Goal: Task Accomplishment & Management: Manage account settings

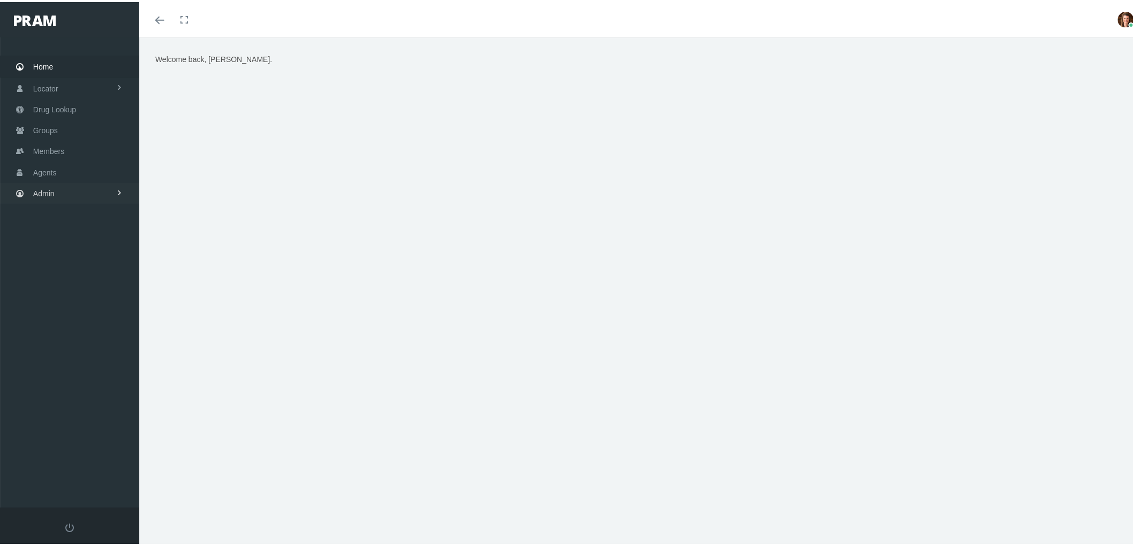
click at [83, 191] on link "Admin" at bounding box center [69, 191] width 139 height 21
click at [69, 236] on link "Agents" at bounding box center [69, 234] width 139 height 19
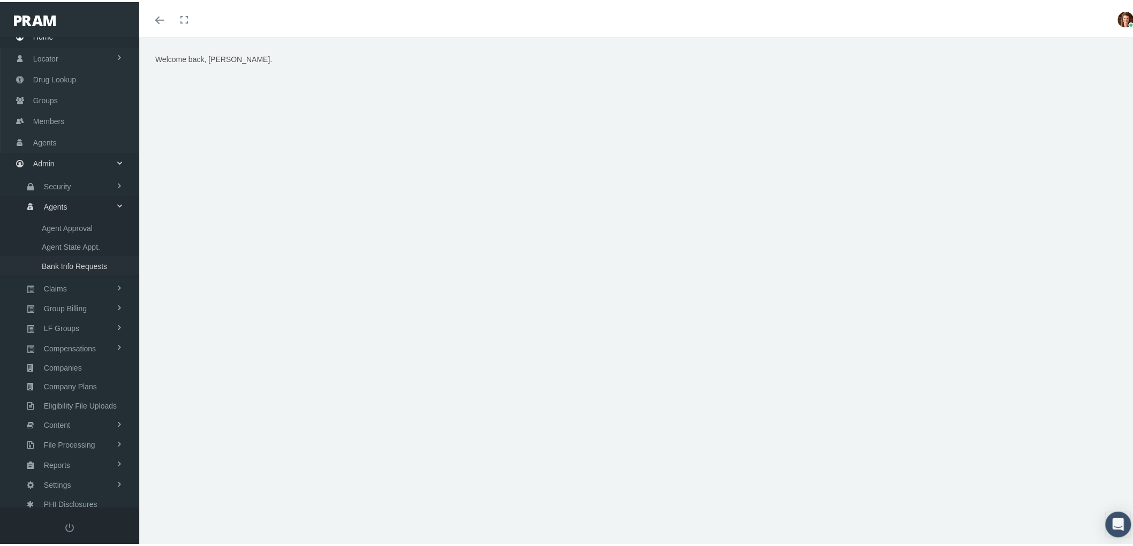
click at [75, 260] on span "Bank Info Requests" at bounding box center [74, 264] width 65 height 18
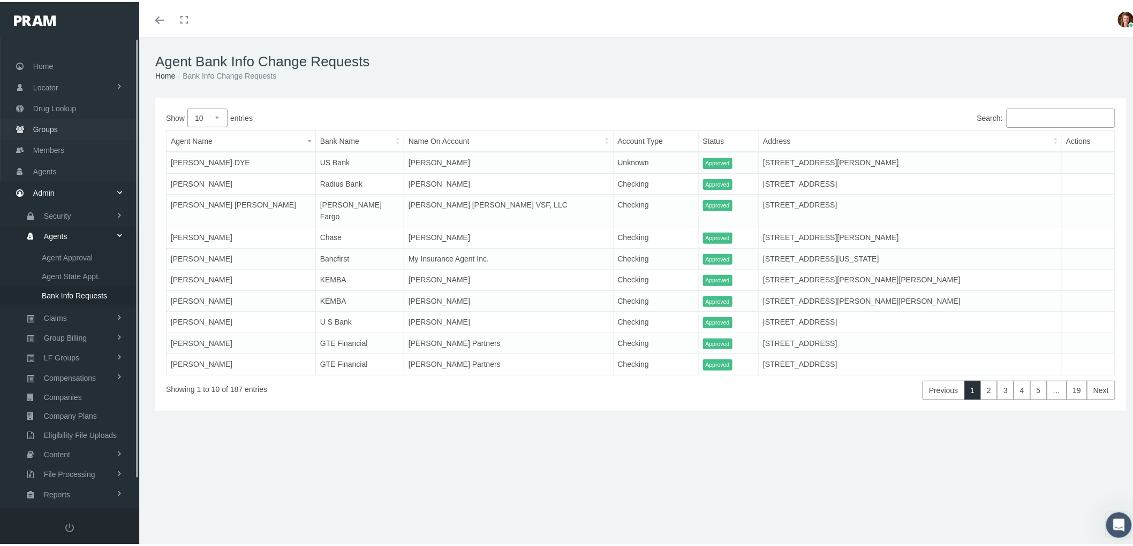
click at [45, 125] on span "Groups" at bounding box center [45, 127] width 25 height 20
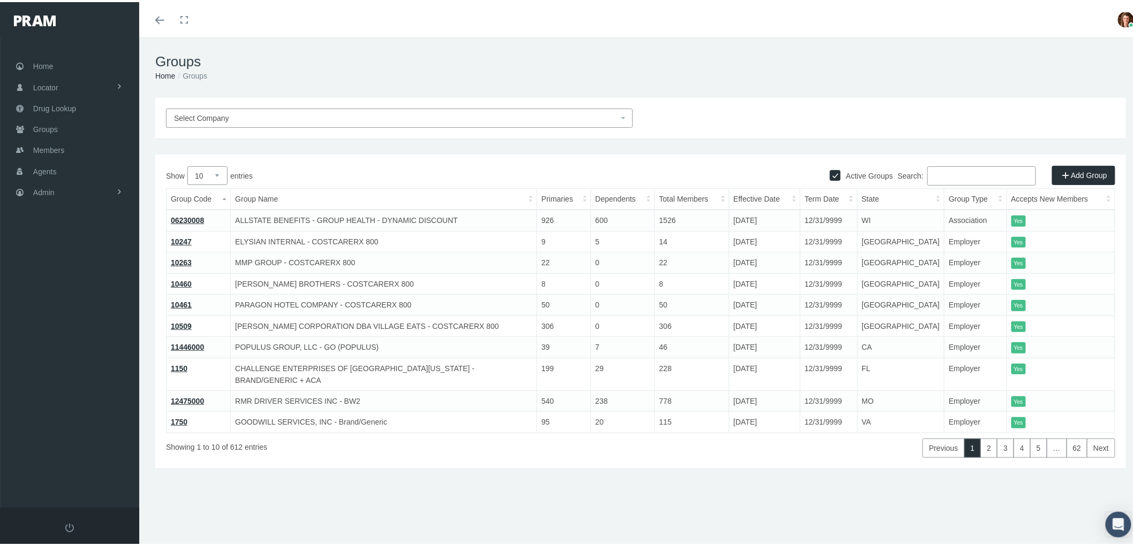
click at [930, 178] on input "Search:" at bounding box center [981, 173] width 109 height 19
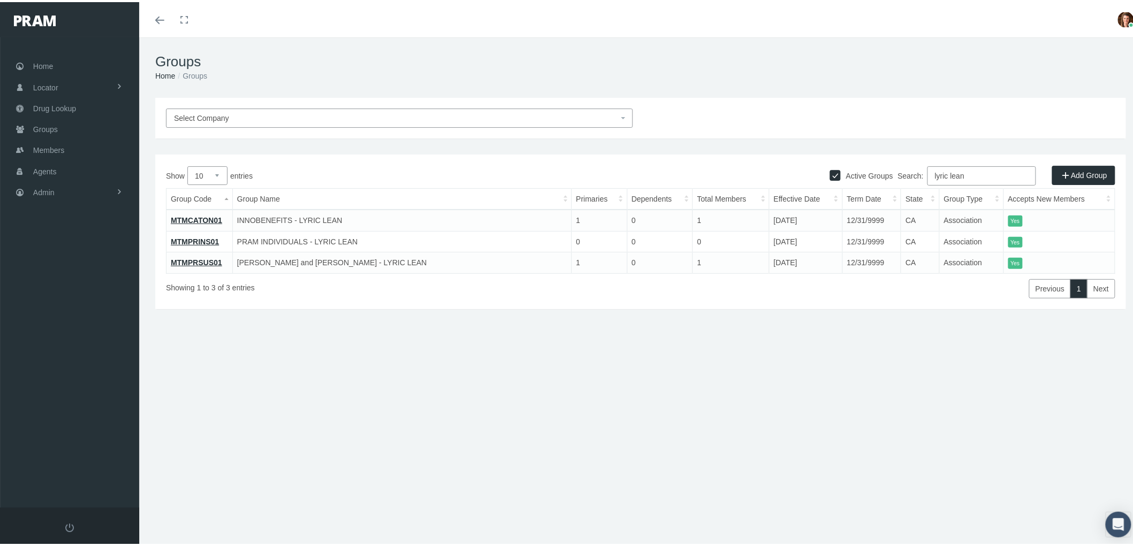
type input "lyric lean"
click at [186, 259] on link "MTMPRSUS01" at bounding box center [196, 260] width 51 height 9
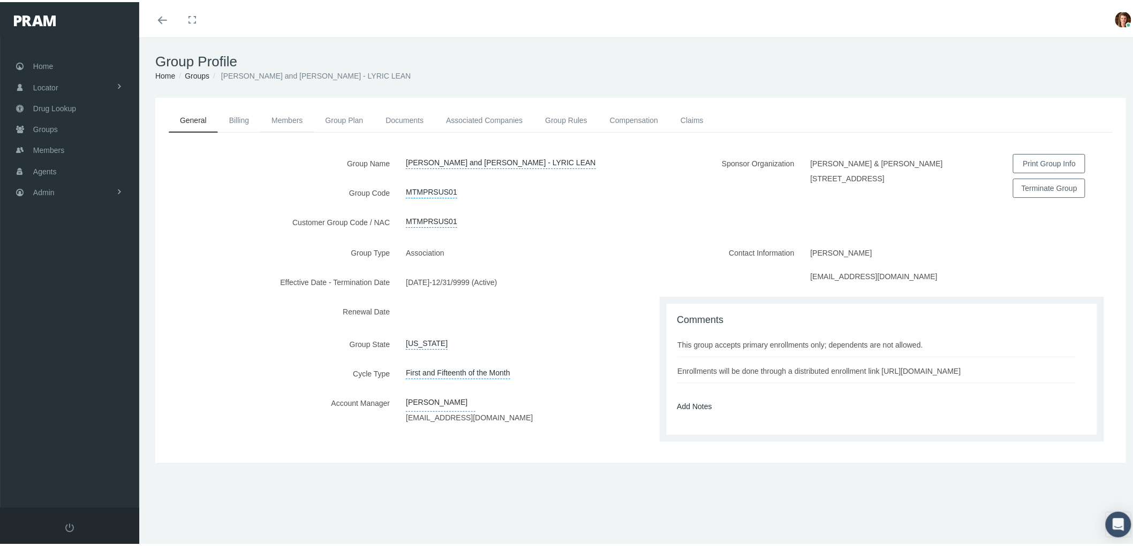
click at [283, 116] on link "Members" at bounding box center [287, 119] width 54 height 24
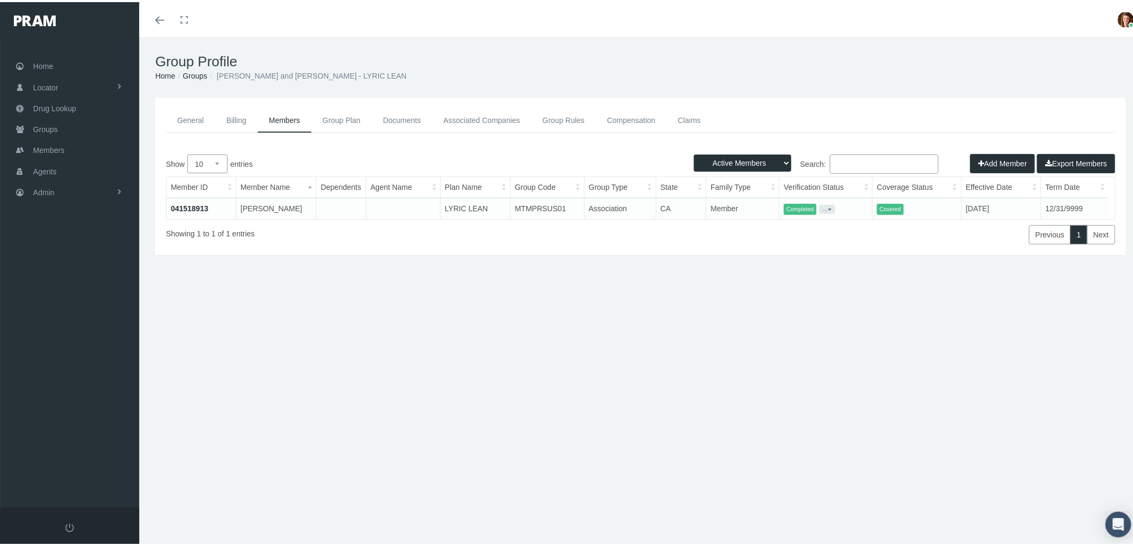
click at [217, 159] on select "10 25 50 100" at bounding box center [207, 162] width 40 height 19
click at [774, 159] on select "Active Members Terminated Members Active & Terminated" at bounding box center [742, 161] width 97 height 17
select select "3"
click at [694, 153] on select "Active Members Terminated Members Active & Terminated" at bounding box center [742, 161] width 97 height 17
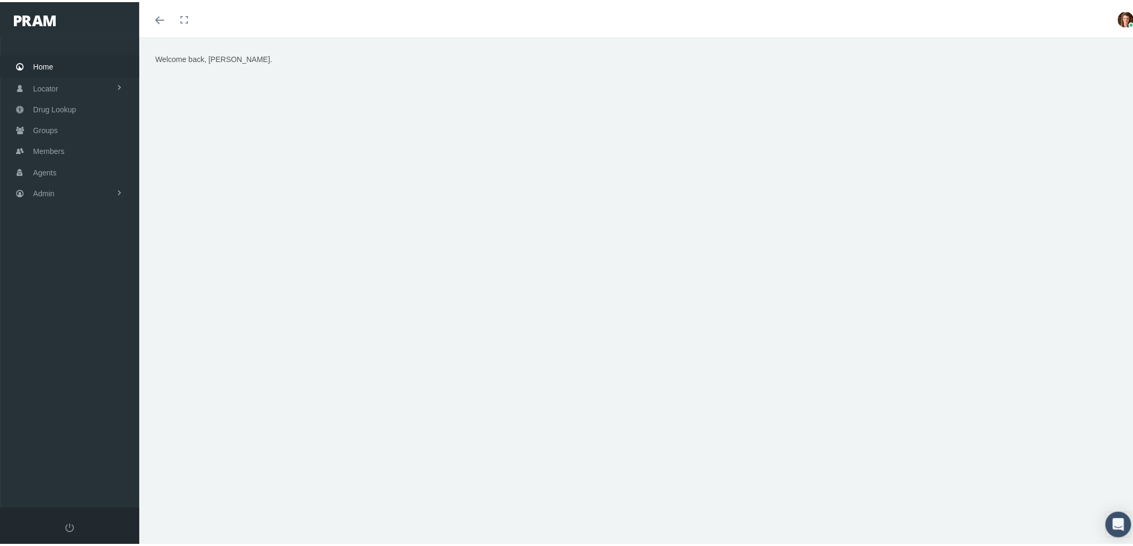
click at [65, 177] on link "Agents" at bounding box center [69, 169] width 139 height 21
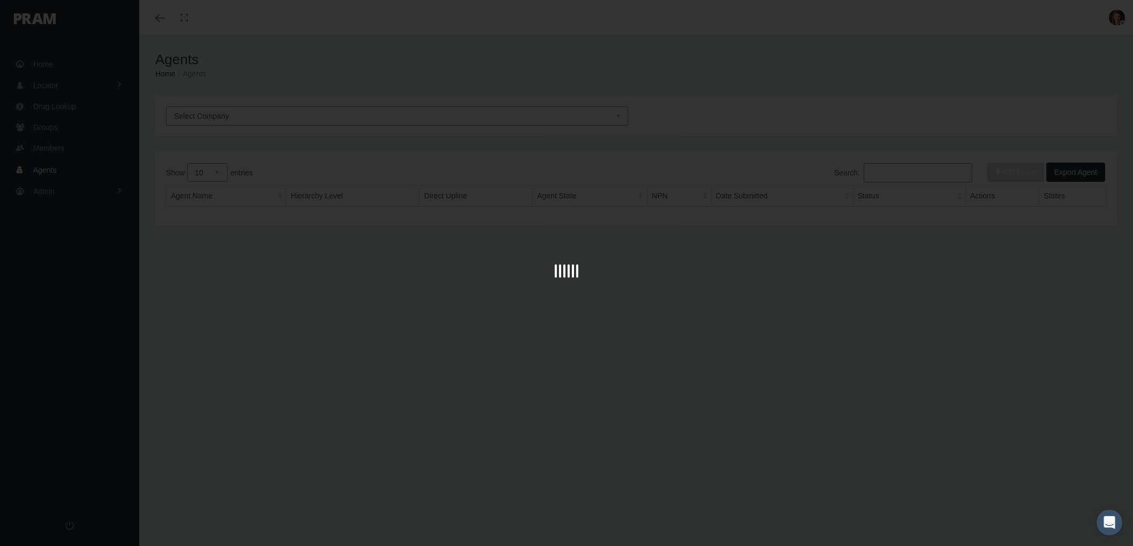
click at [73, 184] on div at bounding box center [566, 273] width 1133 height 546
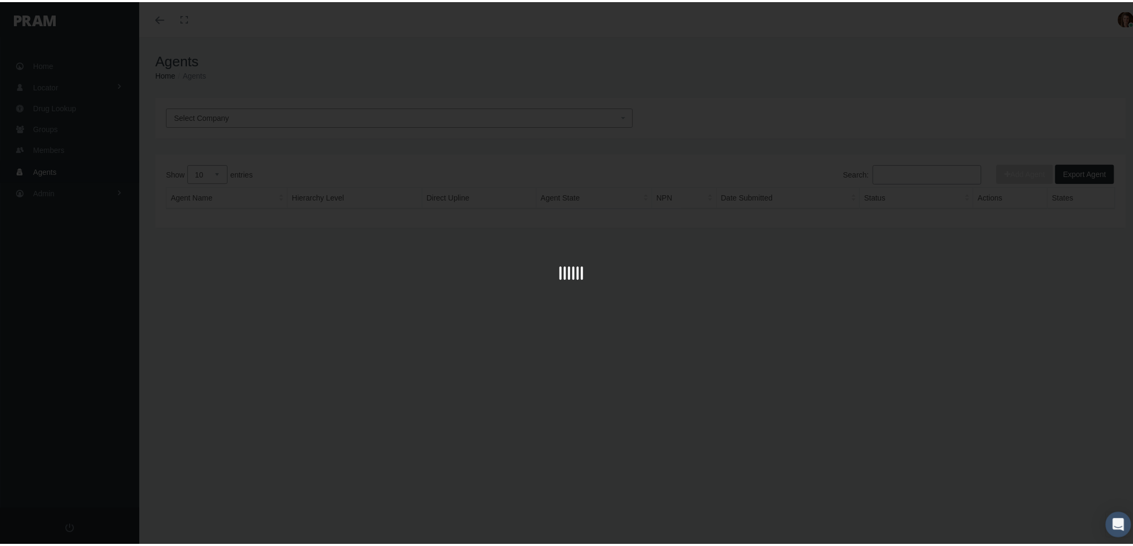
click at [49, 187] on div at bounding box center [571, 273] width 1142 height 546
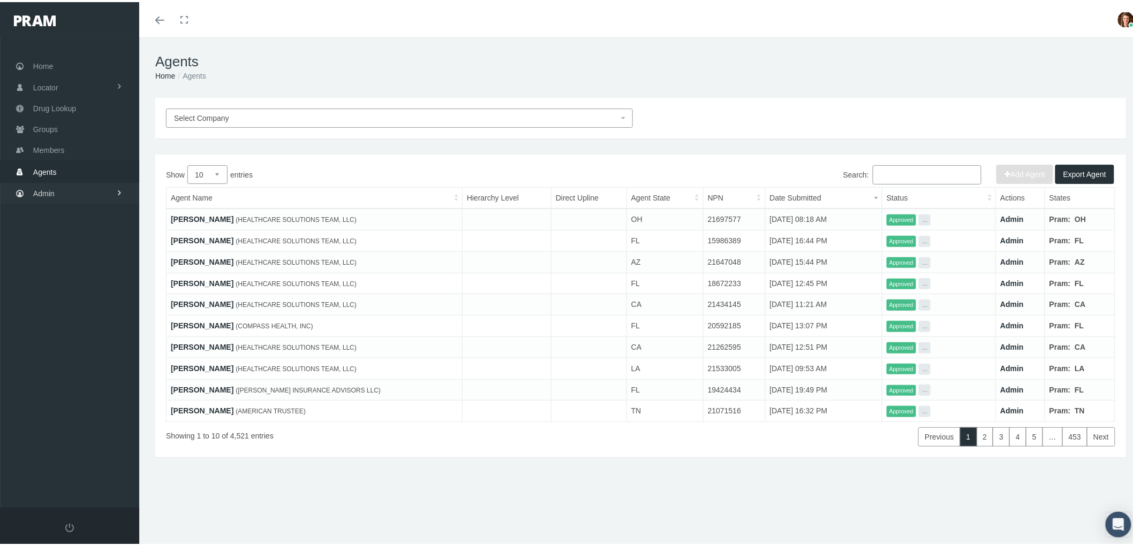
click at [54, 185] on span "Admin" at bounding box center [43, 191] width 21 height 20
click at [71, 314] on span "Compensations" at bounding box center [70, 315] width 52 height 18
click at [74, 330] on span "Compensation Summary" at bounding box center [83, 336] width 82 height 18
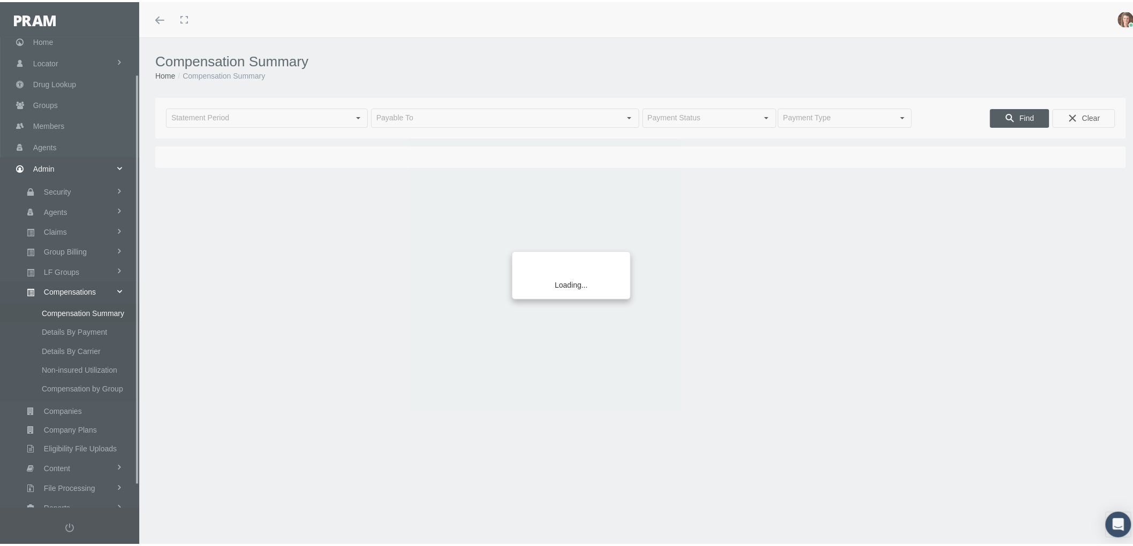
scroll to position [67, 0]
type input "[DATE]"
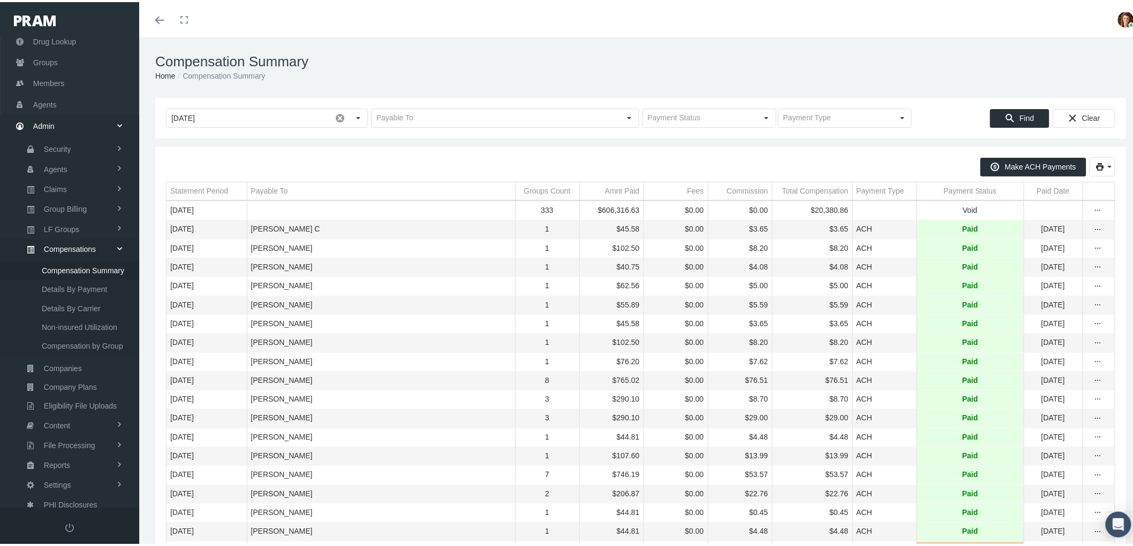
click at [269, 190] on div "Payable To" at bounding box center [269, 189] width 37 height 10
click at [948, 184] on td "Payment Status" at bounding box center [969, 189] width 107 height 18
click at [947, 184] on td "Payment Status" at bounding box center [969, 189] width 107 height 18
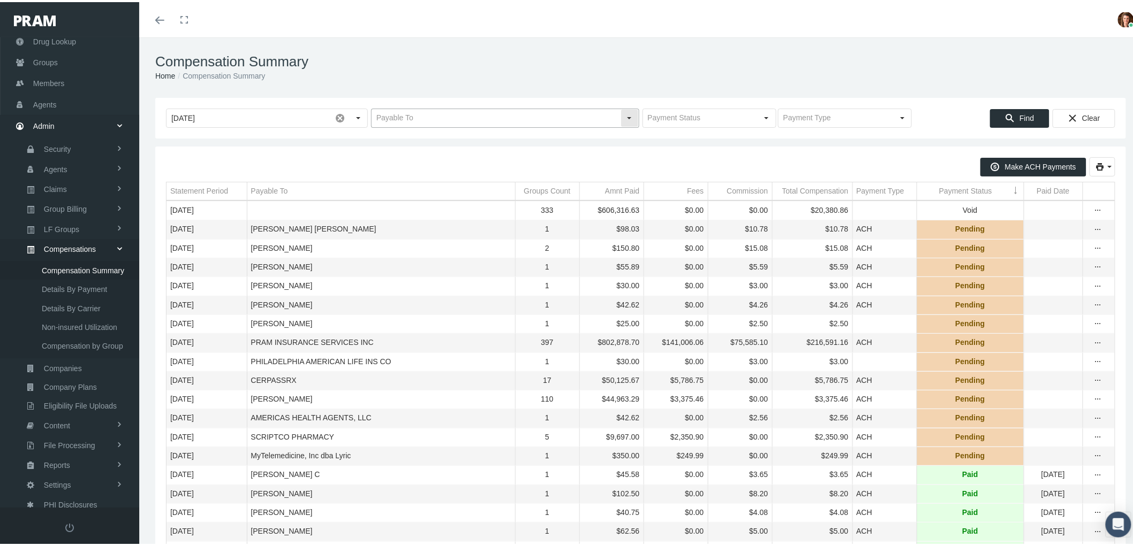
click at [425, 112] on input "text" at bounding box center [495, 116] width 249 height 18
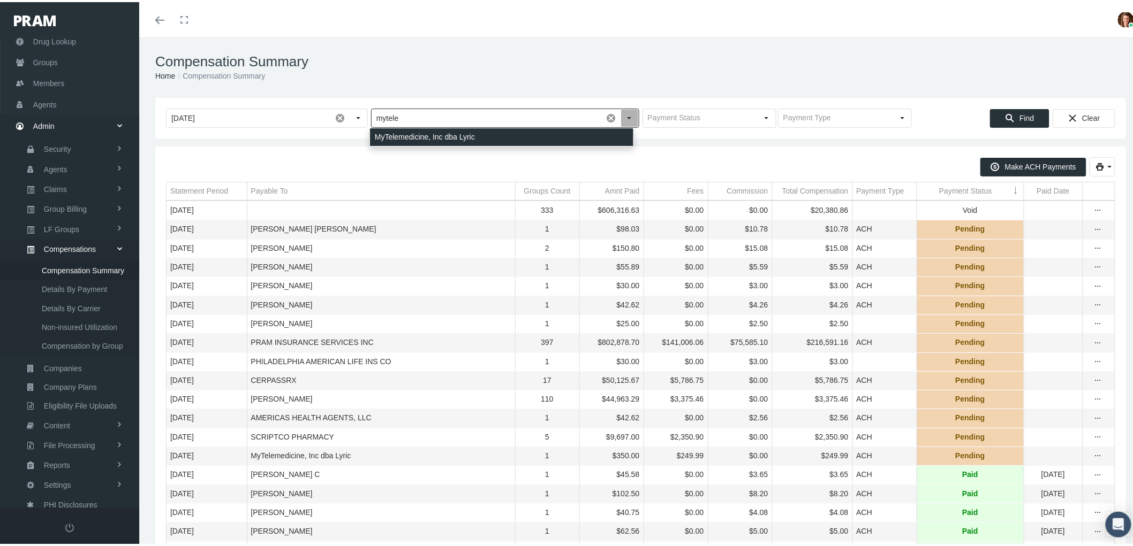
click at [409, 138] on div "MyTelemedicine, Inc dba Lyric" at bounding box center [501, 135] width 263 height 18
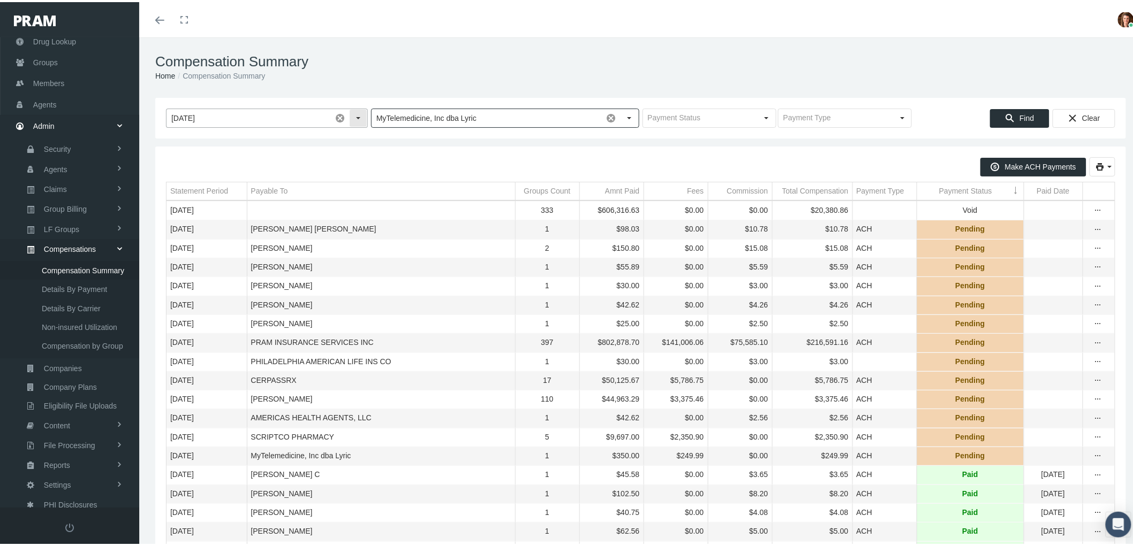
click at [338, 115] on span at bounding box center [340, 116] width 18 height 18
type input "MyTelemedicine, Inc dba Lyric"
click at [1009, 117] on div "Find" at bounding box center [1019, 117] width 58 height 18
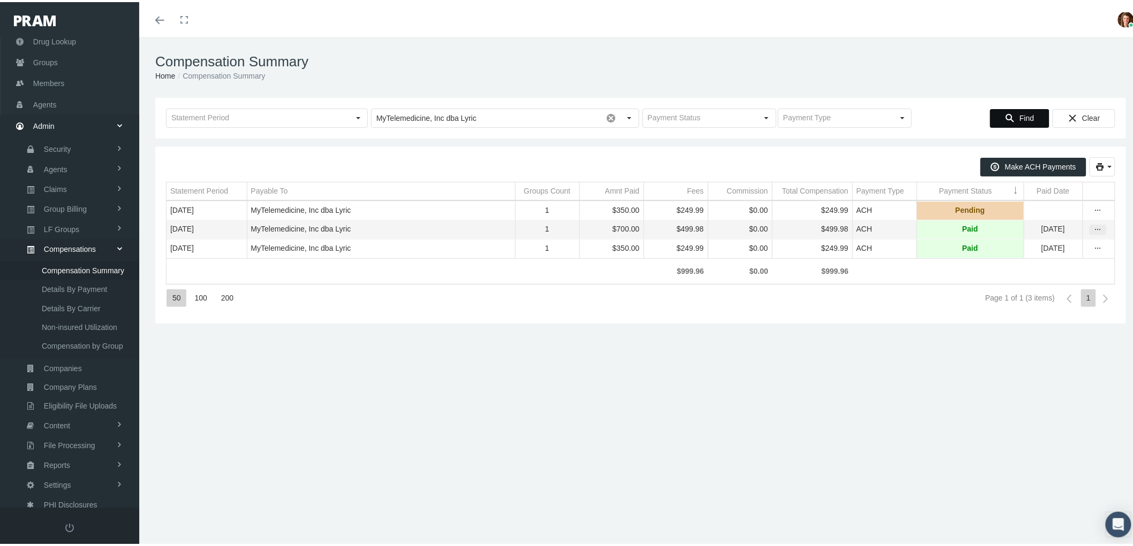
click at [1093, 229] on icon "more" at bounding box center [1098, 228] width 10 height 10
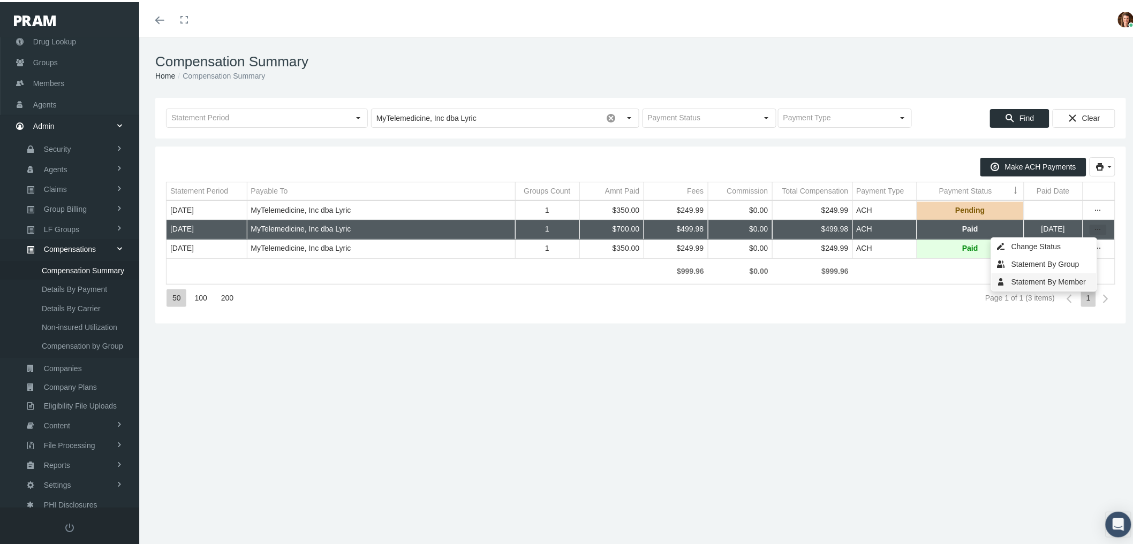
click at [1030, 277] on div "Statement By Member" at bounding box center [1043, 280] width 105 height 18
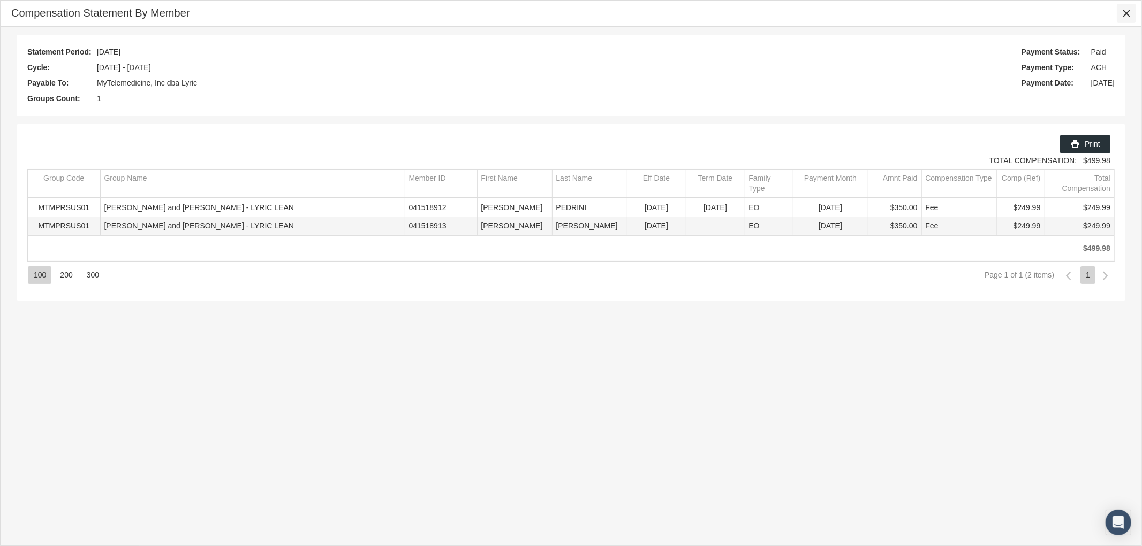
click at [1128, 12] on icon "Close" at bounding box center [1126, 14] width 10 height 10
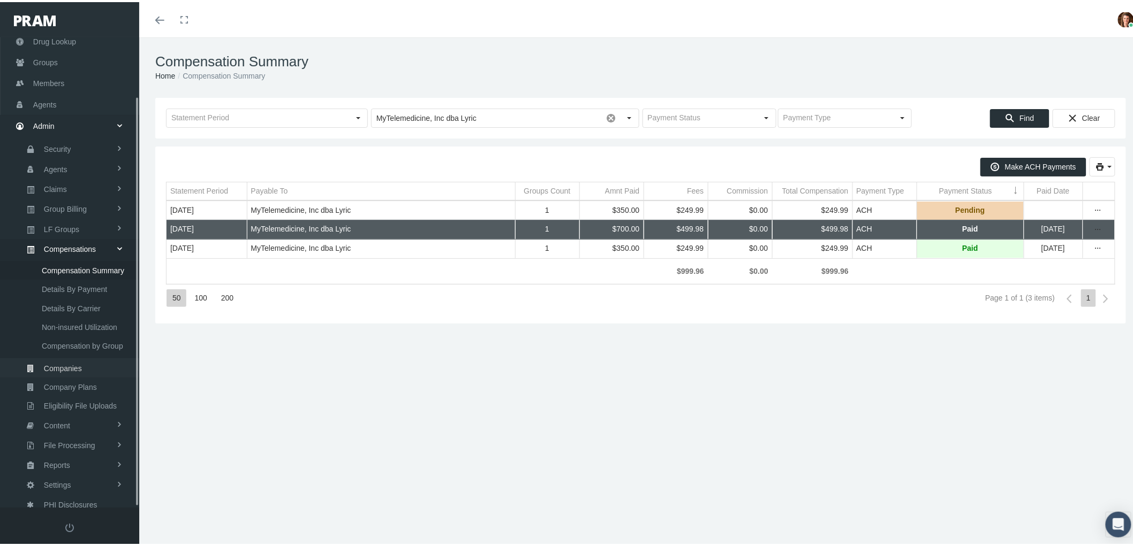
scroll to position [66, 0]
click at [70, 183] on link "Claims" at bounding box center [69, 187] width 139 height 19
click at [73, 204] on span "PBM Invoices" at bounding box center [65, 209] width 46 height 18
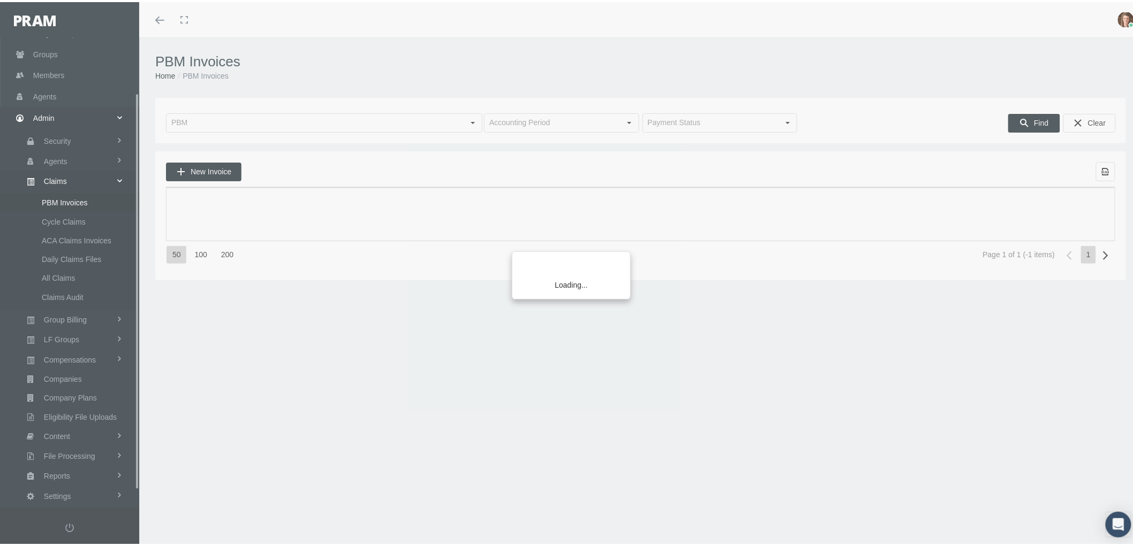
scroll to position [86, 0]
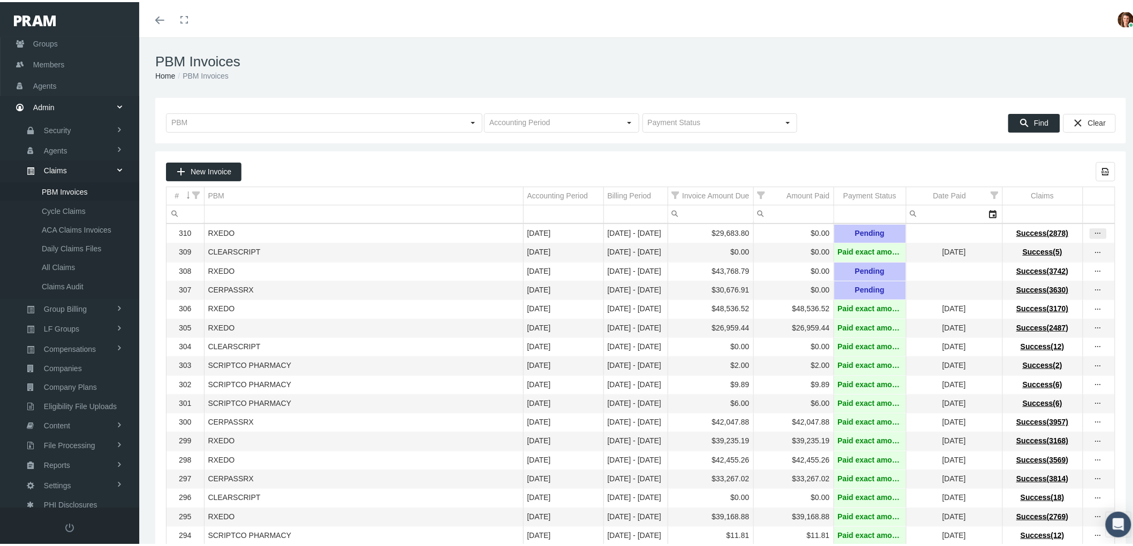
click at [1093, 234] on icon "more" at bounding box center [1098, 232] width 10 height 10
click at [1072, 252] on div "View Invoice" at bounding box center [1043, 251] width 105 height 22
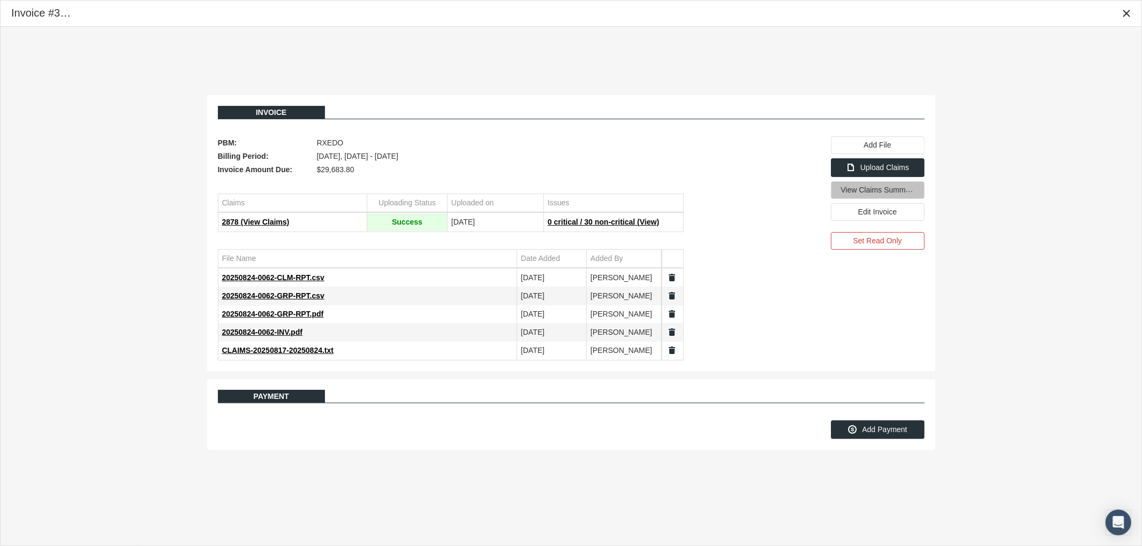
click at [867, 194] on span "View Claims Summary" at bounding box center [878, 189] width 75 height 9
drag, startPoint x: 1130, startPoint y: 12, endPoint x: 1116, endPoint y: 12, distance: 13.9
click at [1128, 11] on icon "Close" at bounding box center [1126, 14] width 10 height 10
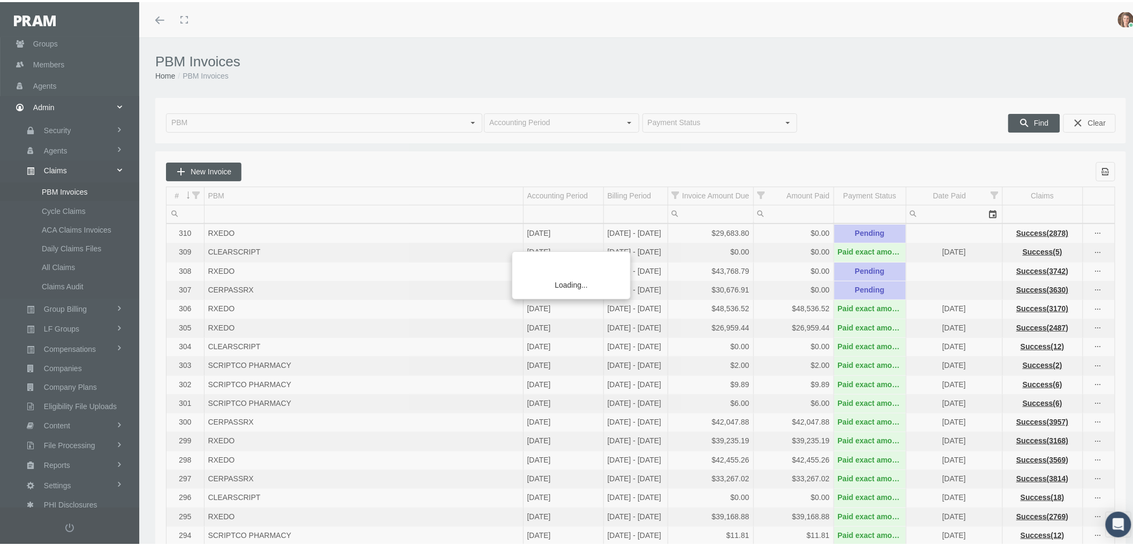
click at [234, 121] on div "Loading..." at bounding box center [566, 273] width 1133 height 546
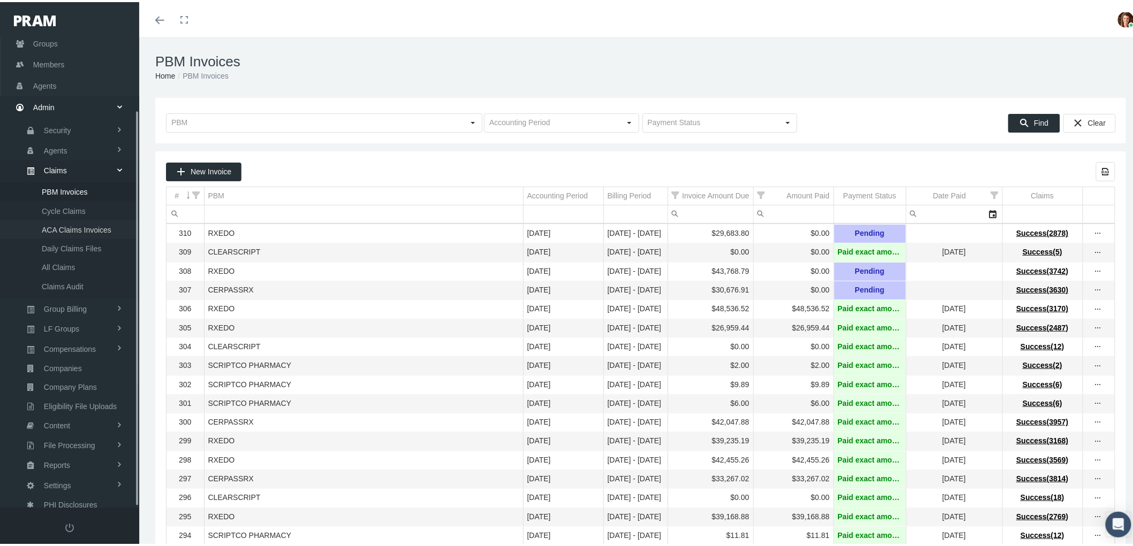
click at [67, 222] on span "ACA Claims Invoices" at bounding box center [77, 228] width 70 height 18
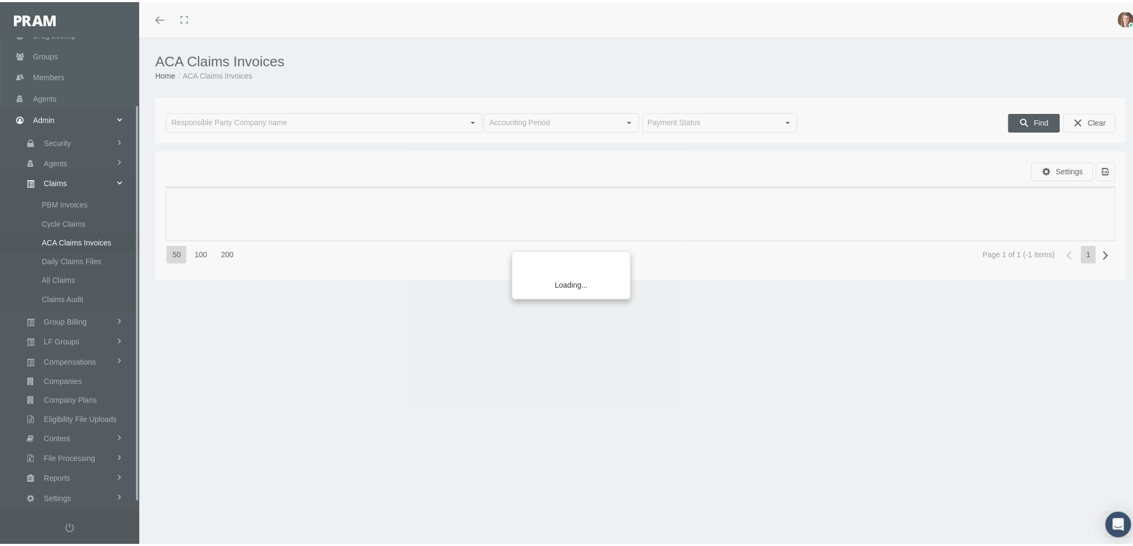
scroll to position [86, 0]
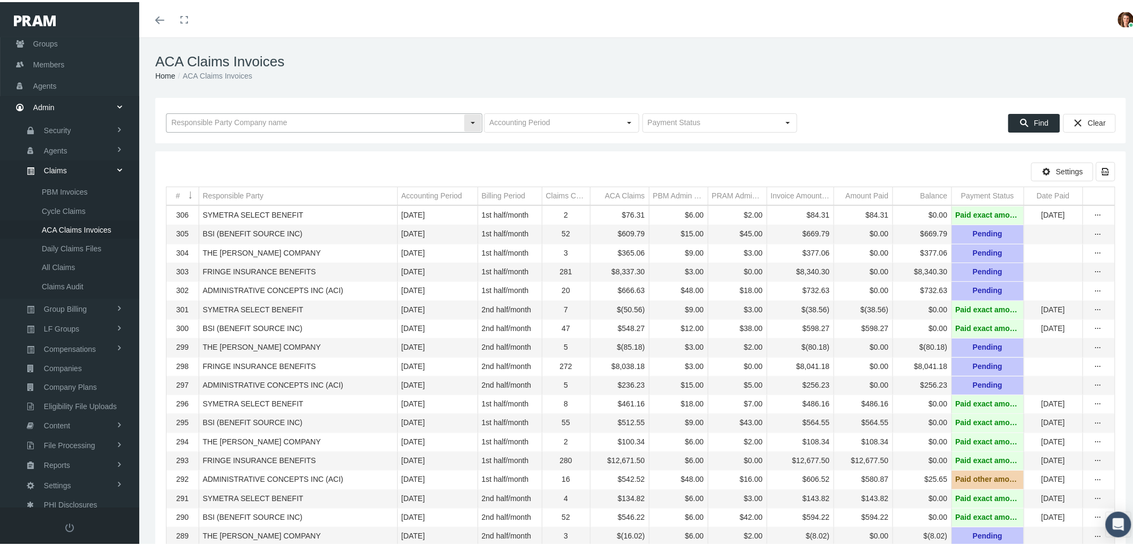
click at [242, 120] on input "text" at bounding box center [314, 121] width 297 height 18
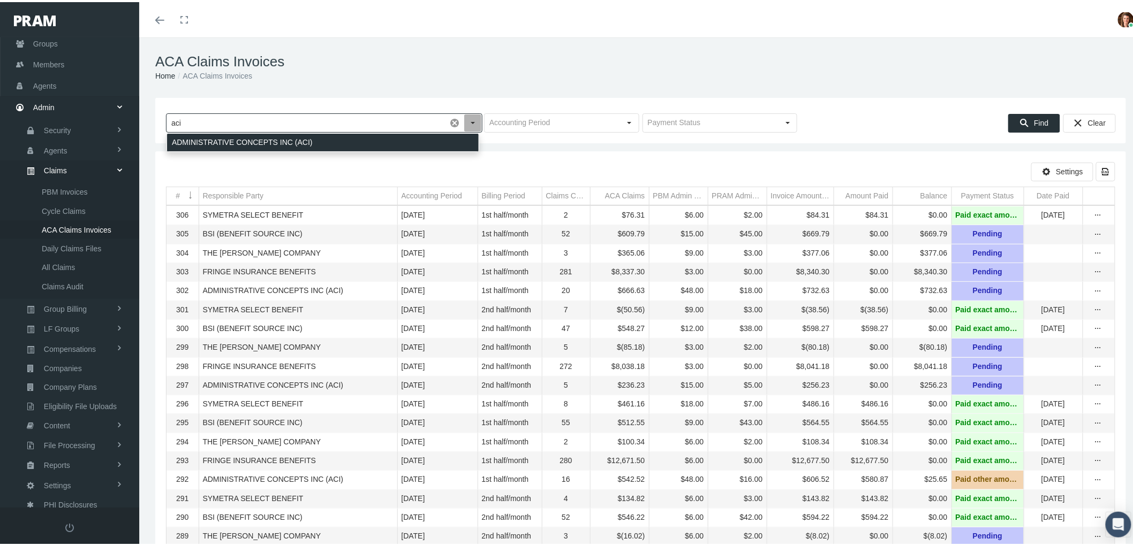
click at [248, 136] on div "ADMINISTRATIVE CONCEPTS INC (ACI)" at bounding box center [322, 141] width 311 height 18
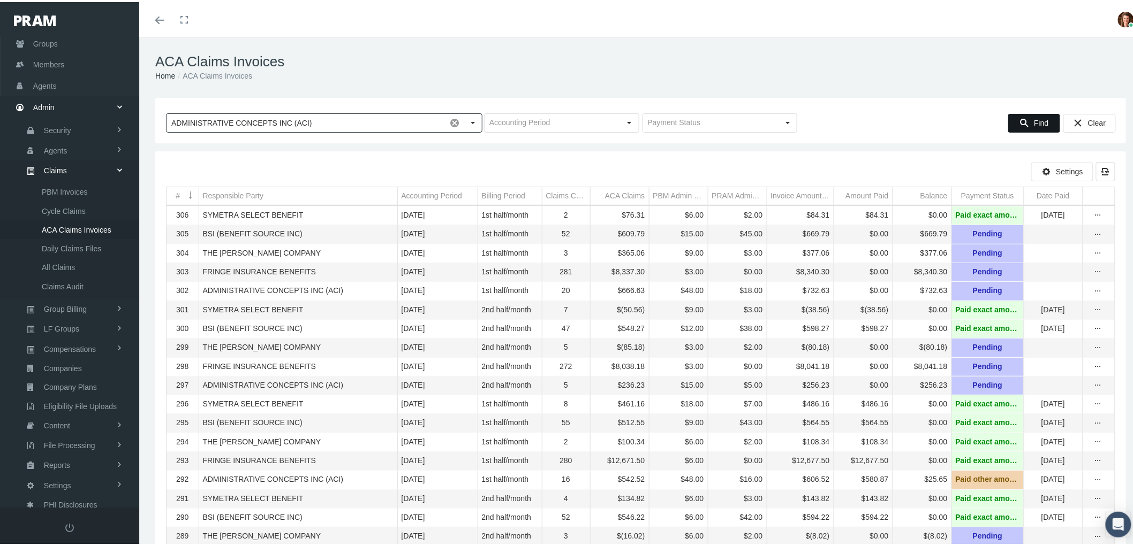
type input "ADMINISTRATIVE CONCEPTS INC (ACI)"
click at [1021, 116] on div "Find" at bounding box center [1033, 121] width 51 height 18
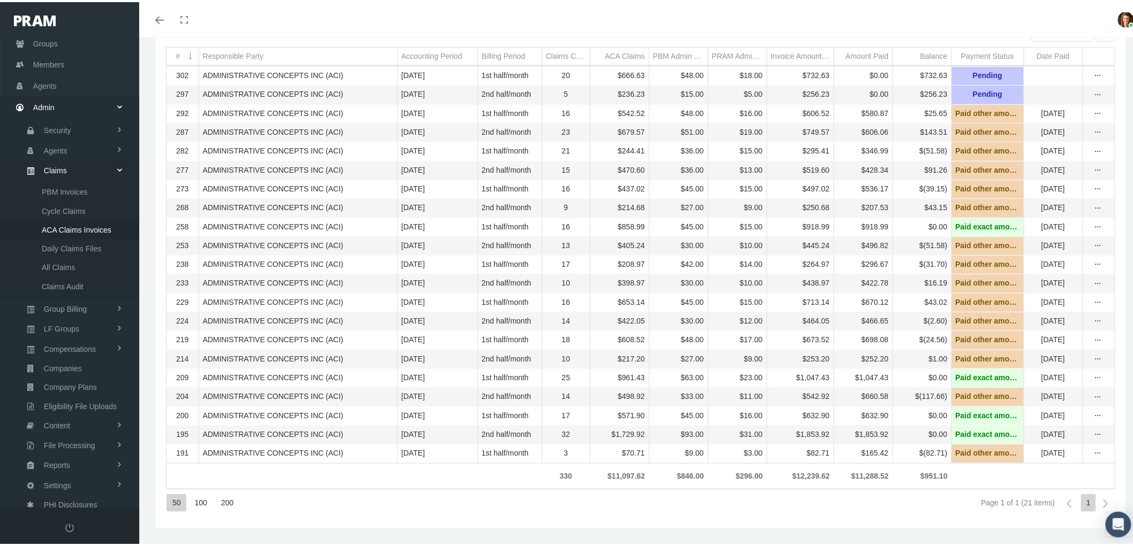
scroll to position [104, 0]
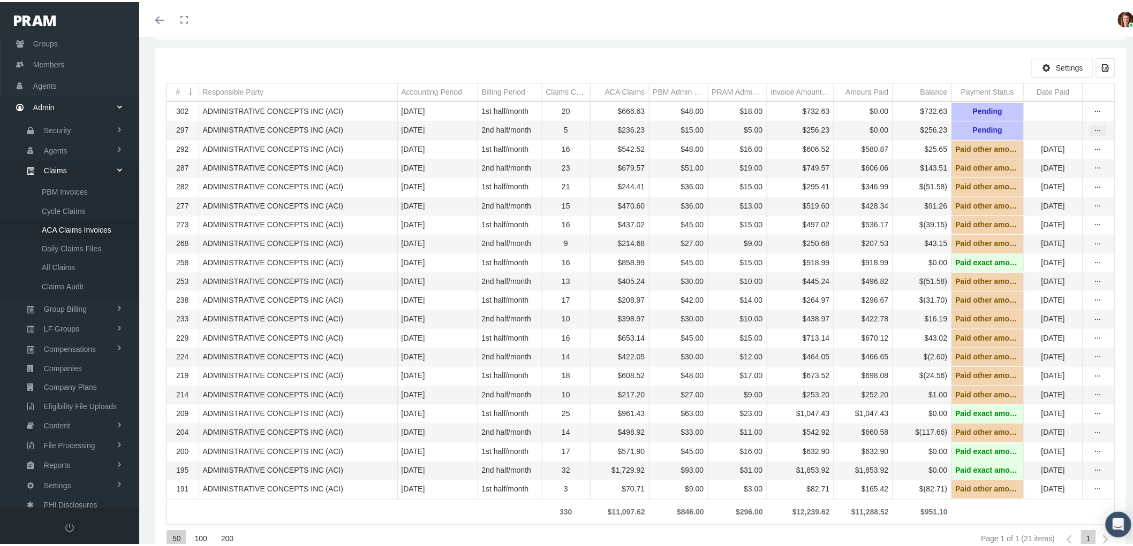
click at [1093, 128] on icon "more" at bounding box center [1098, 129] width 10 height 10
click at [1066, 145] on div "View" at bounding box center [1043, 149] width 105 height 22
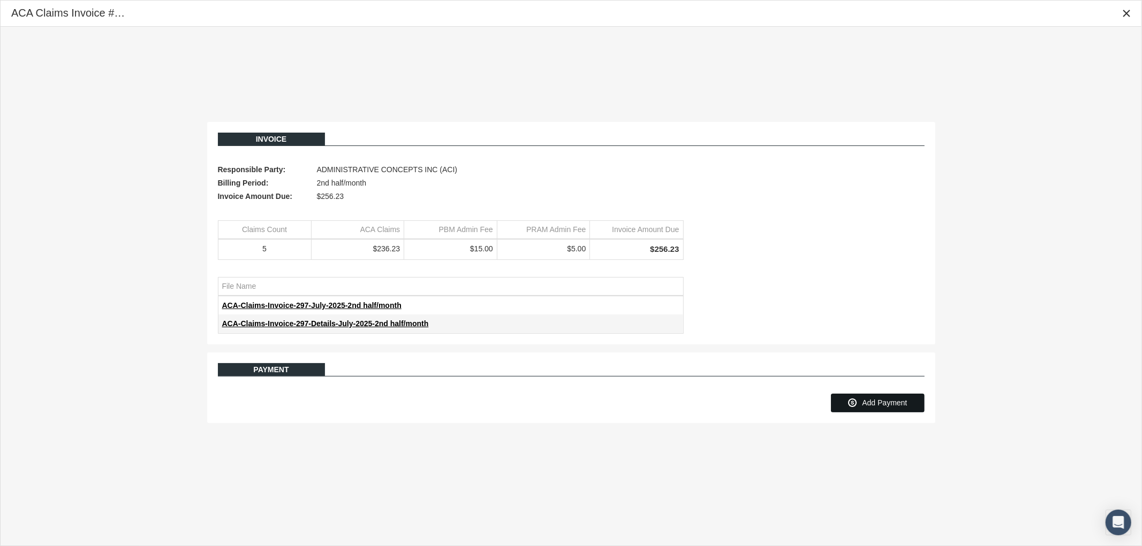
click at [880, 399] on span "Add Payment" at bounding box center [884, 403] width 45 height 9
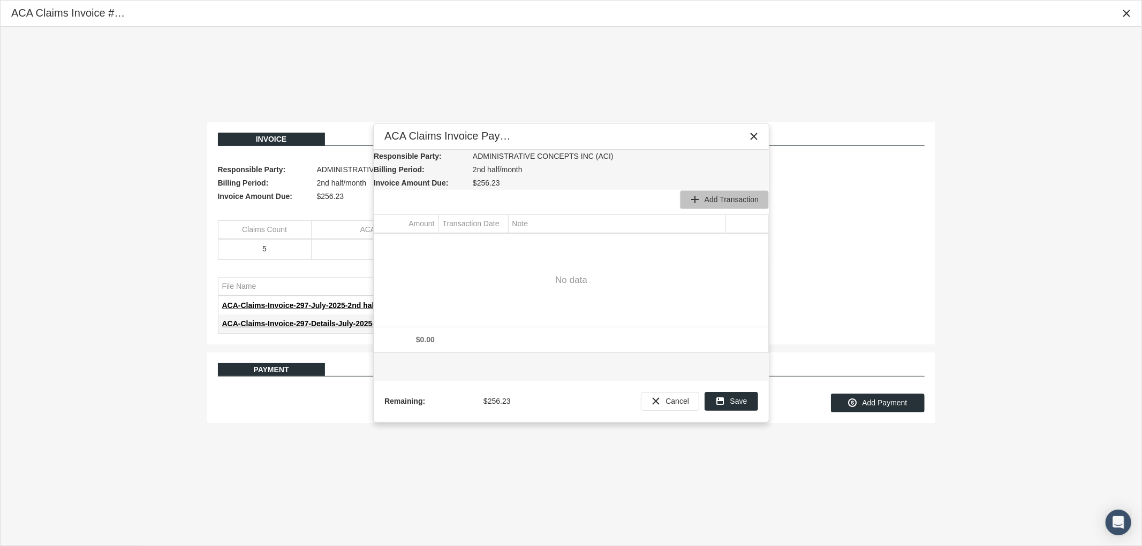
click at [731, 197] on span "Add Transaction" at bounding box center [731, 199] width 54 height 9
type input "240.04"
click at [500, 244] on div "Select" at bounding box center [498, 243] width 17 height 17
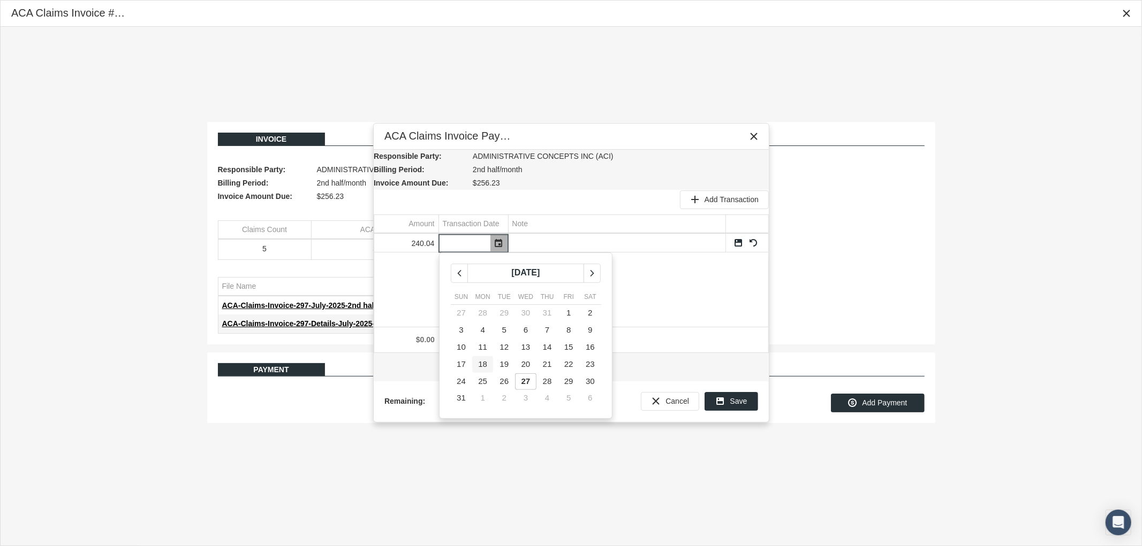
click at [486, 361] on span "18" at bounding box center [482, 364] width 9 height 9
type input "[DATE]"
click at [563, 312] on div "240.04 08/18/2025 Sun Mon Tue Wed Thu Fri Sat 27 28 29 30 31 1 2 3 4 5 6 7 8 9 …" at bounding box center [571, 280] width 394 height 93
click at [736, 239] on link "Save" at bounding box center [738, 243] width 10 height 10
click at [732, 403] on span "Save" at bounding box center [738, 401] width 17 height 9
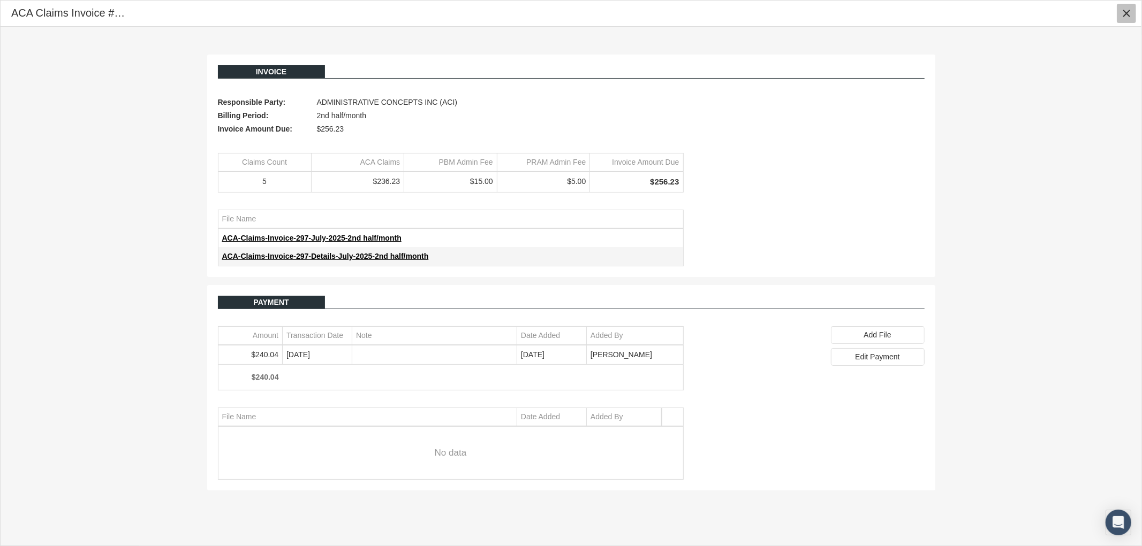
click at [1125, 11] on icon "Close" at bounding box center [1126, 14] width 10 height 10
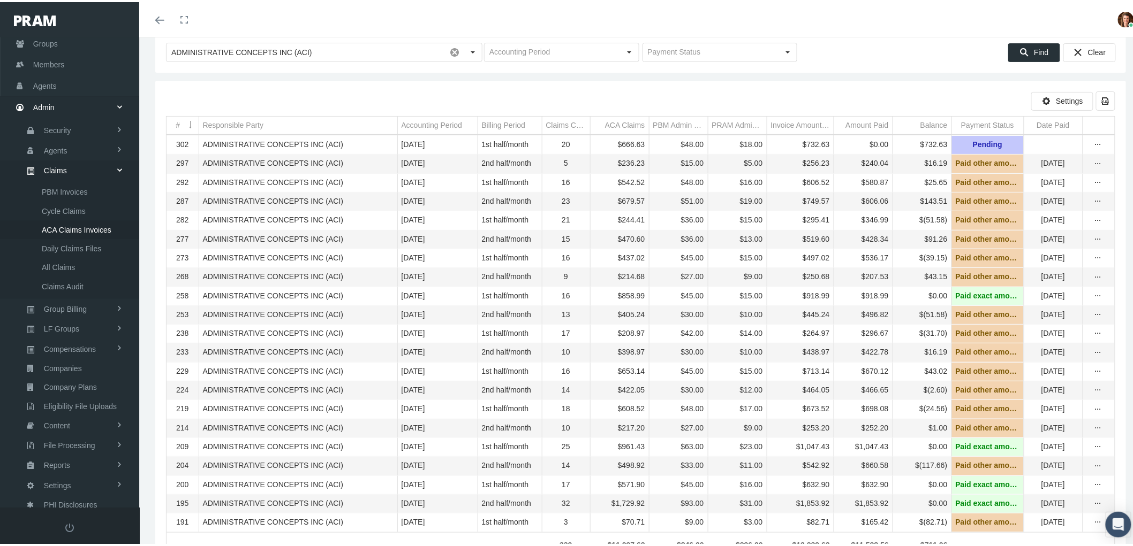
scroll to position [44, 0]
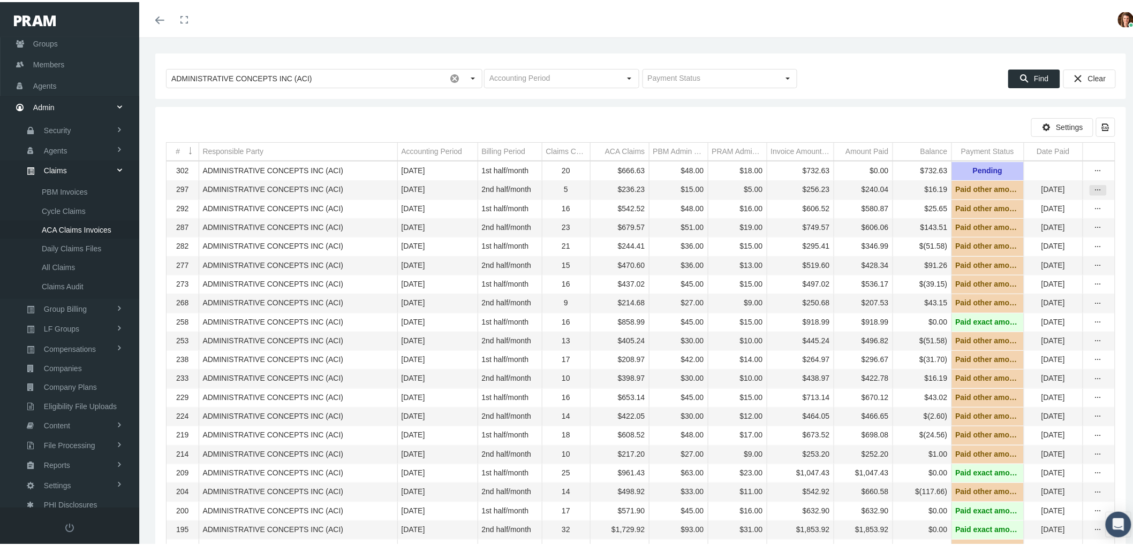
click at [1093, 191] on icon "more" at bounding box center [1098, 189] width 10 height 10
click at [1056, 207] on div "View" at bounding box center [1043, 208] width 105 height 22
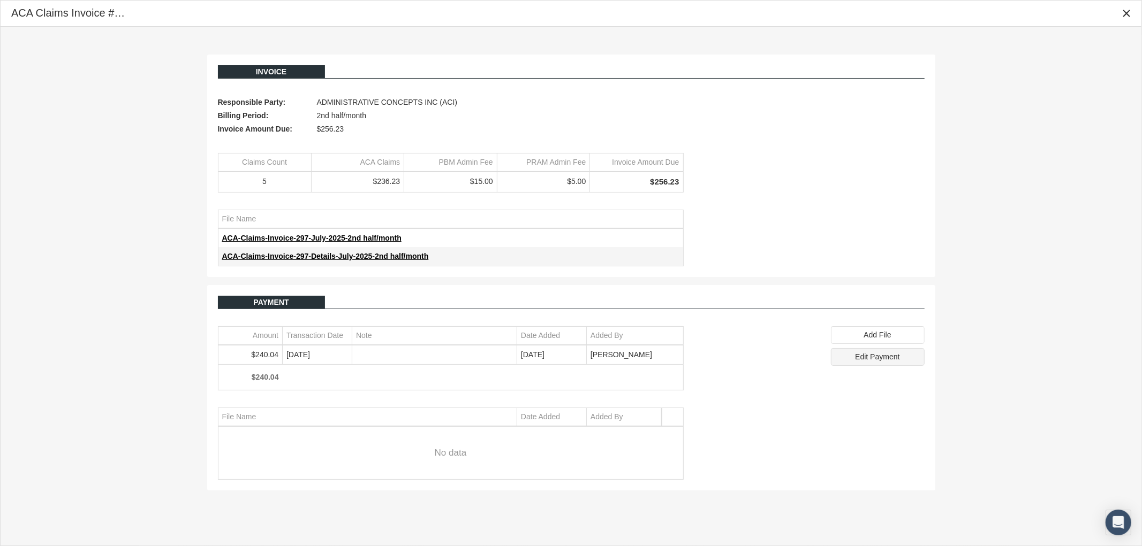
click at [866, 360] on span "Edit Payment" at bounding box center [877, 357] width 44 height 9
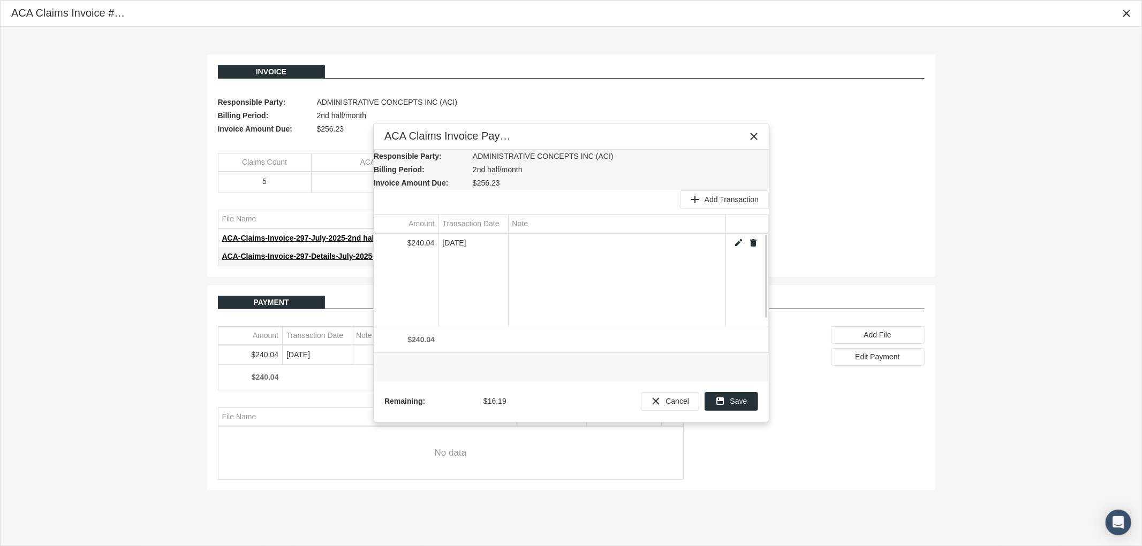
click at [734, 245] on link "Edit" at bounding box center [738, 243] width 10 height 10
type input "240.04"
click at [541, 245] on input "Data grid" at bounding box center [616, 243] width 217 height 18
type input "$16.19 Underpayment"
click at [736, 236] on td "Data grid" at bounding box center [746, 243] width 43 height 18
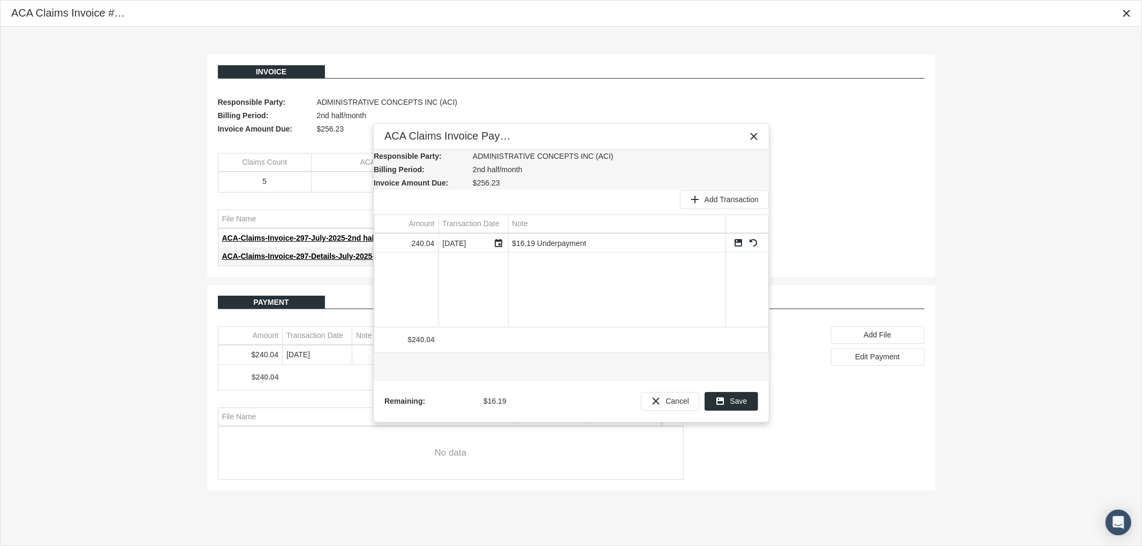
click at [738, 242] on link "Save" at bounding box center [738, 243] width 10 height 10
click at [732, 402] on span "Save" at bounding box center [738, 401] width 17 height 9
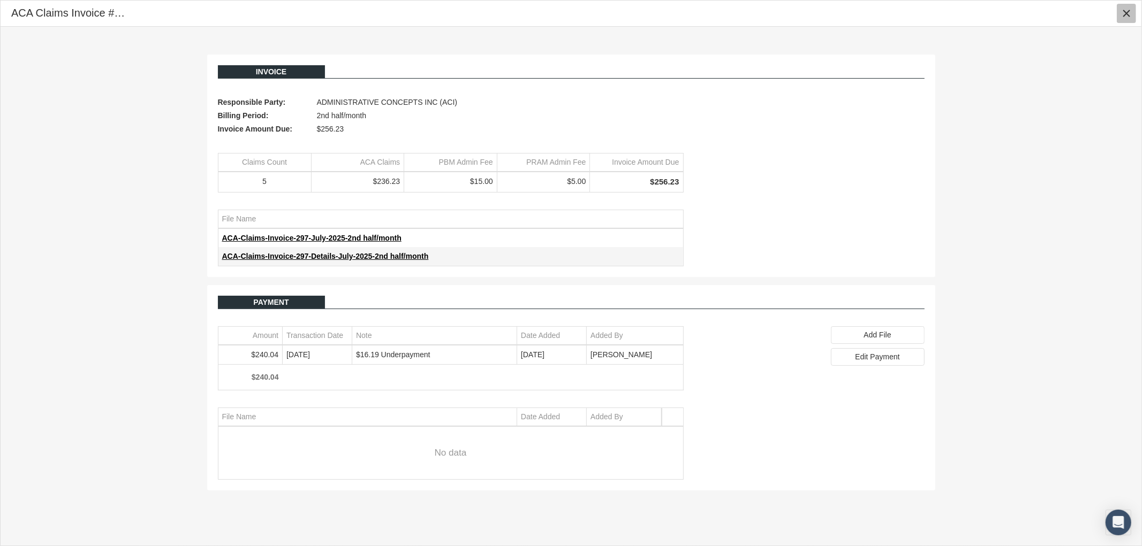
click at [1126, 12] on icon "Close" at bounding box center [1126, 14] width 10 height 10
